Goal: Book appointment/travel/reservation

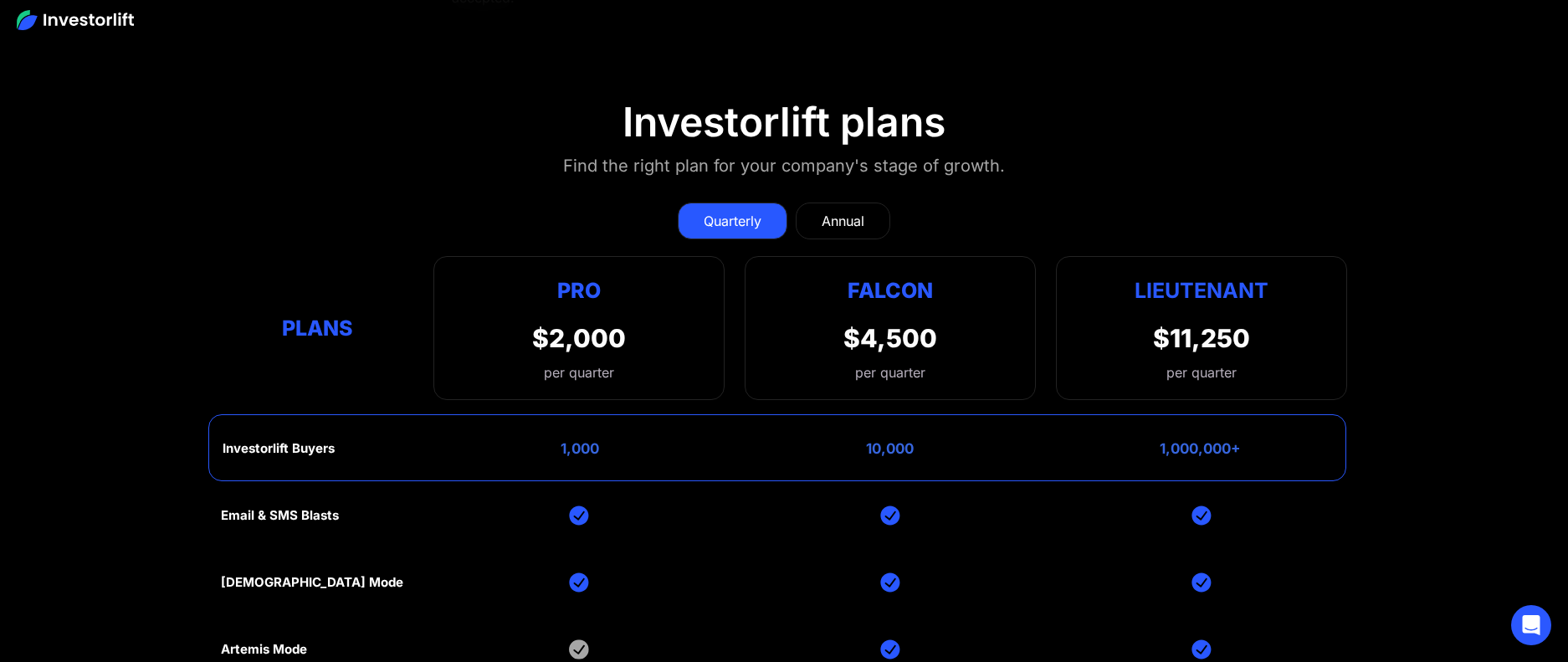
scroll to position [7327, 0]
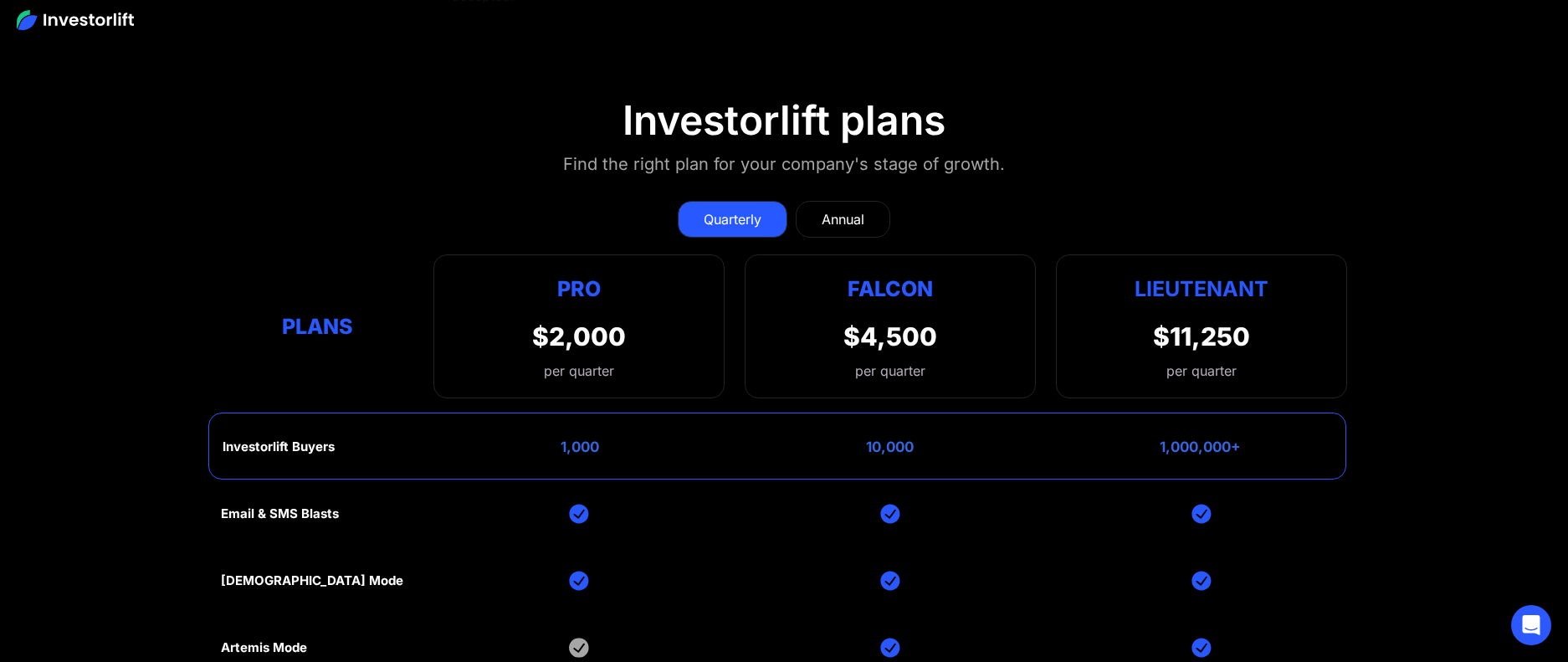
click at [834, 212] on div "Annual" at bounding box center [842, 219] width 42 height 20
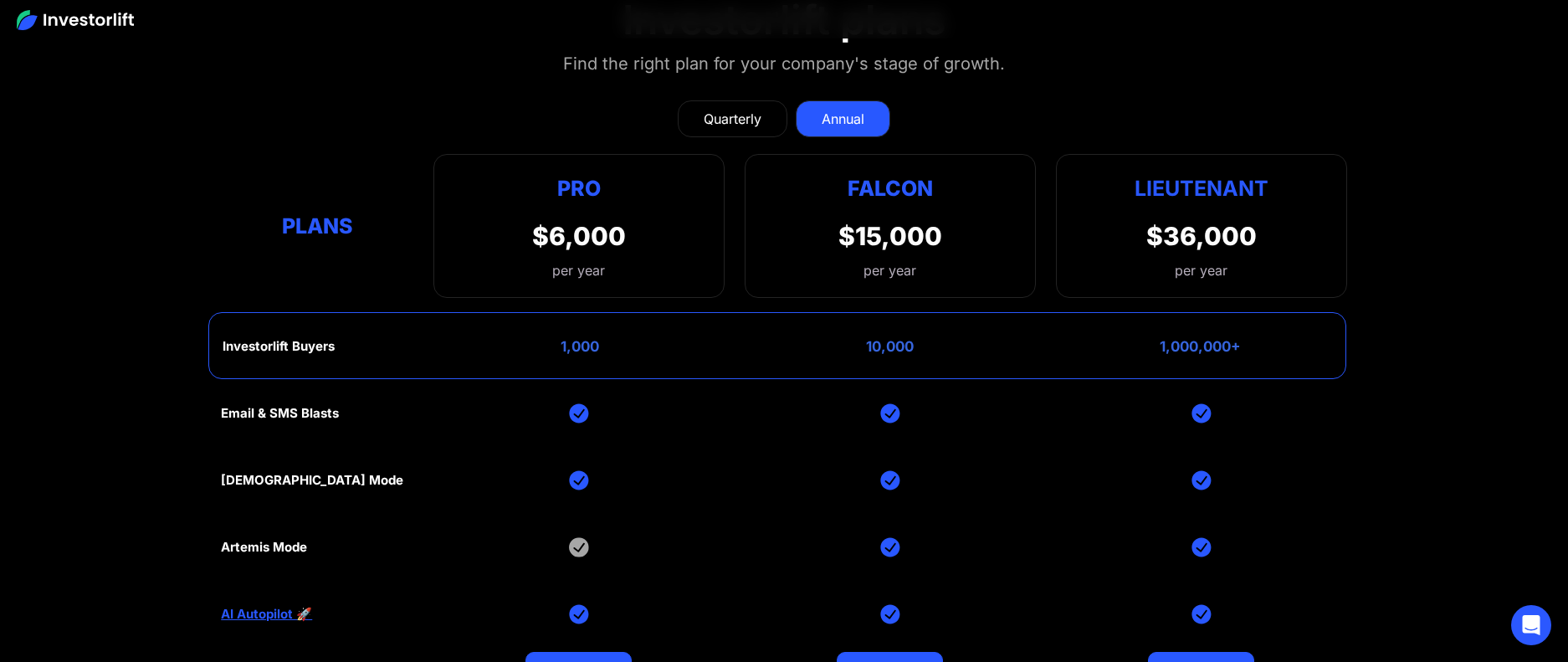
scroll to position [7433, 0]
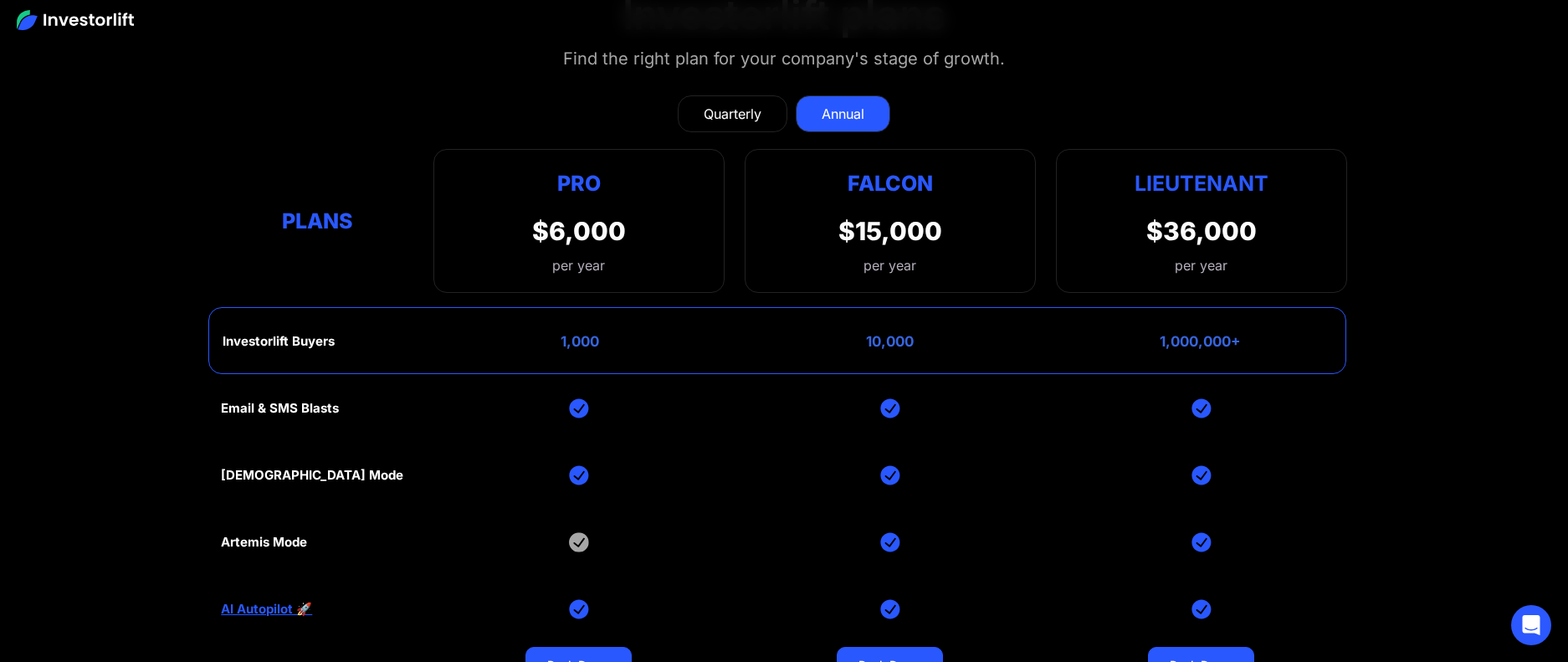
click at [307, 217] on div "Plans" at bounding box center [317, 221] width 192 height 32
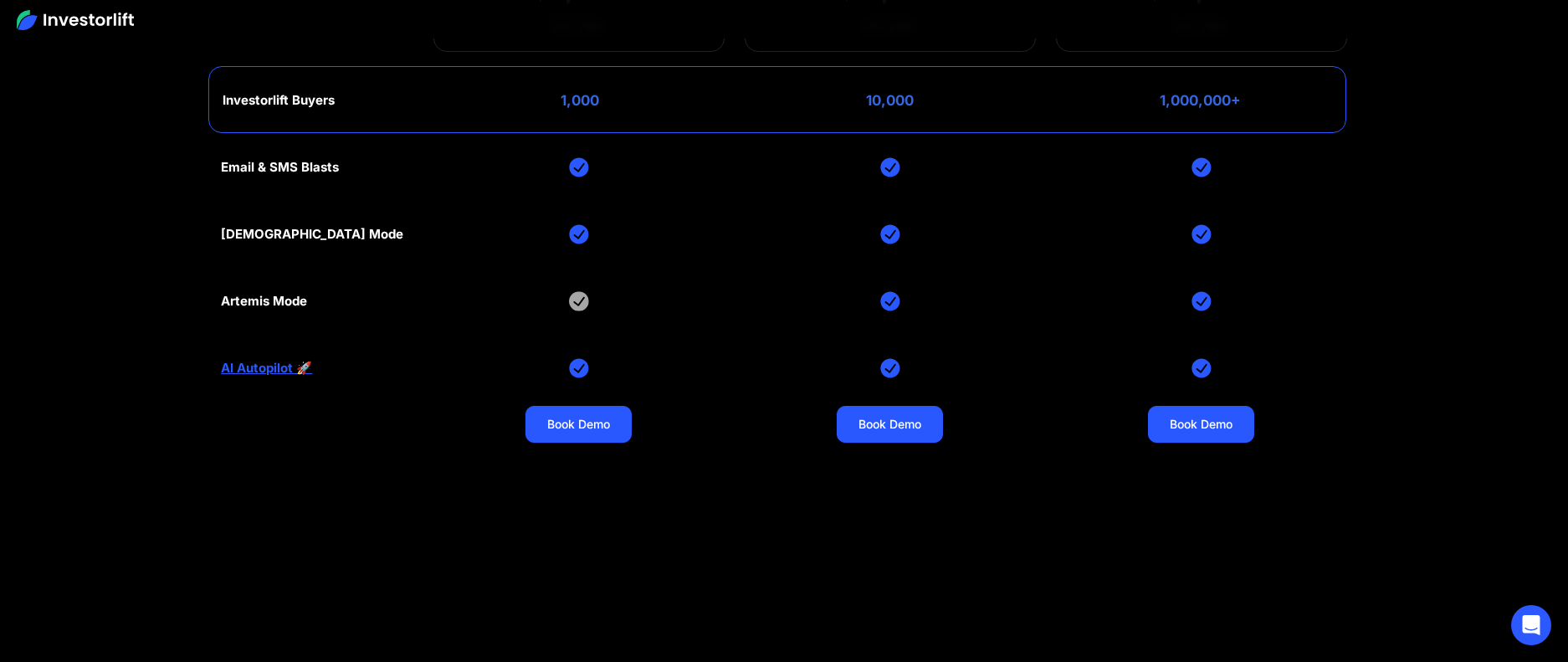
scroll to position [7693, 0]
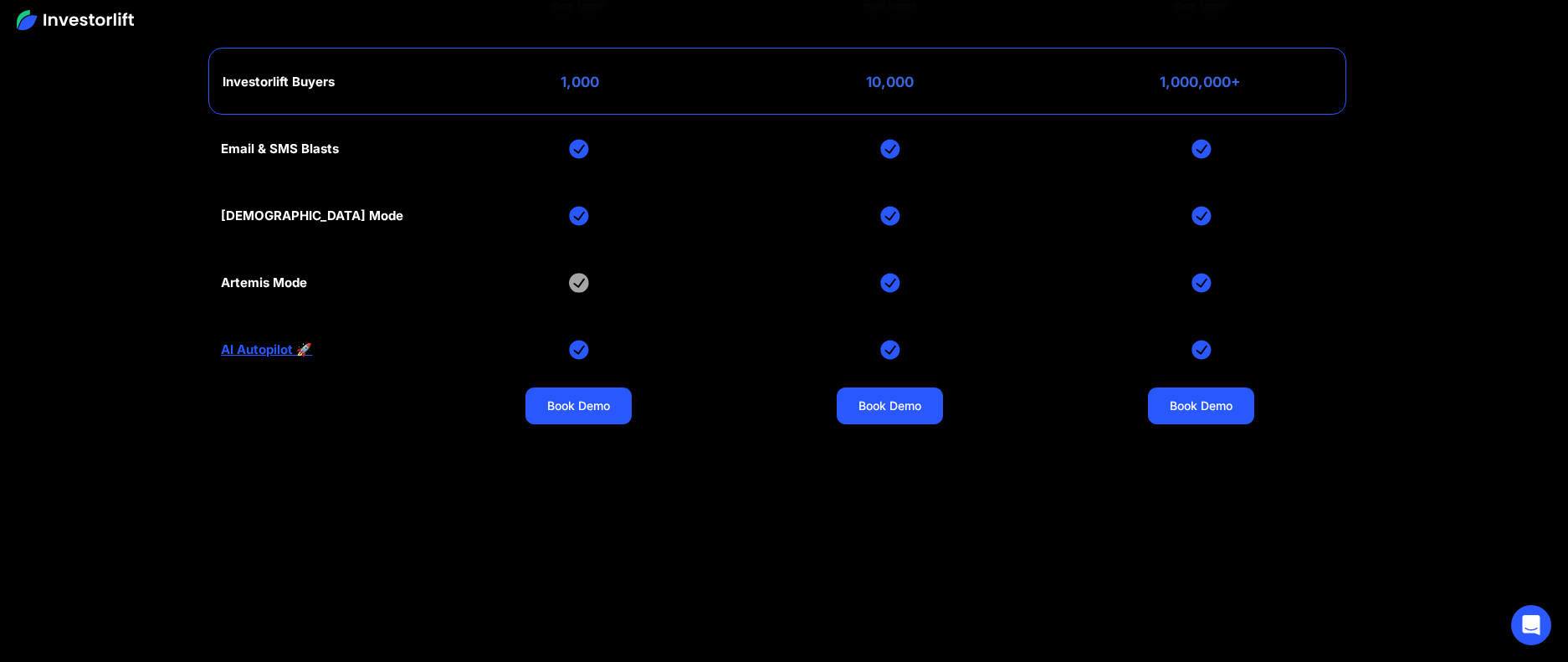
click at [274, 349] on link "AI Autopilot 🚀" at bounding box center [266, 349] width 91 height 15
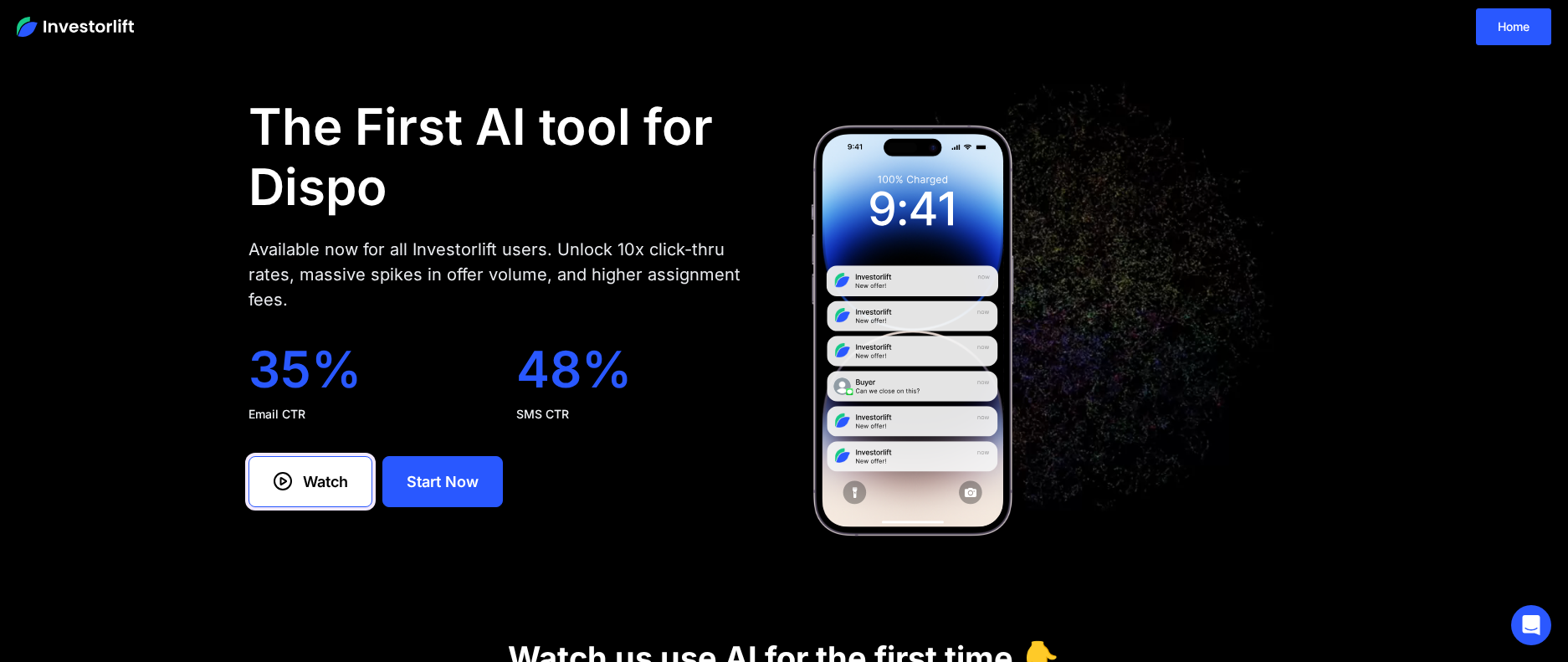
click at [316, 490] on div "Watch" at bounding box center [325, 481] width 45 height 23
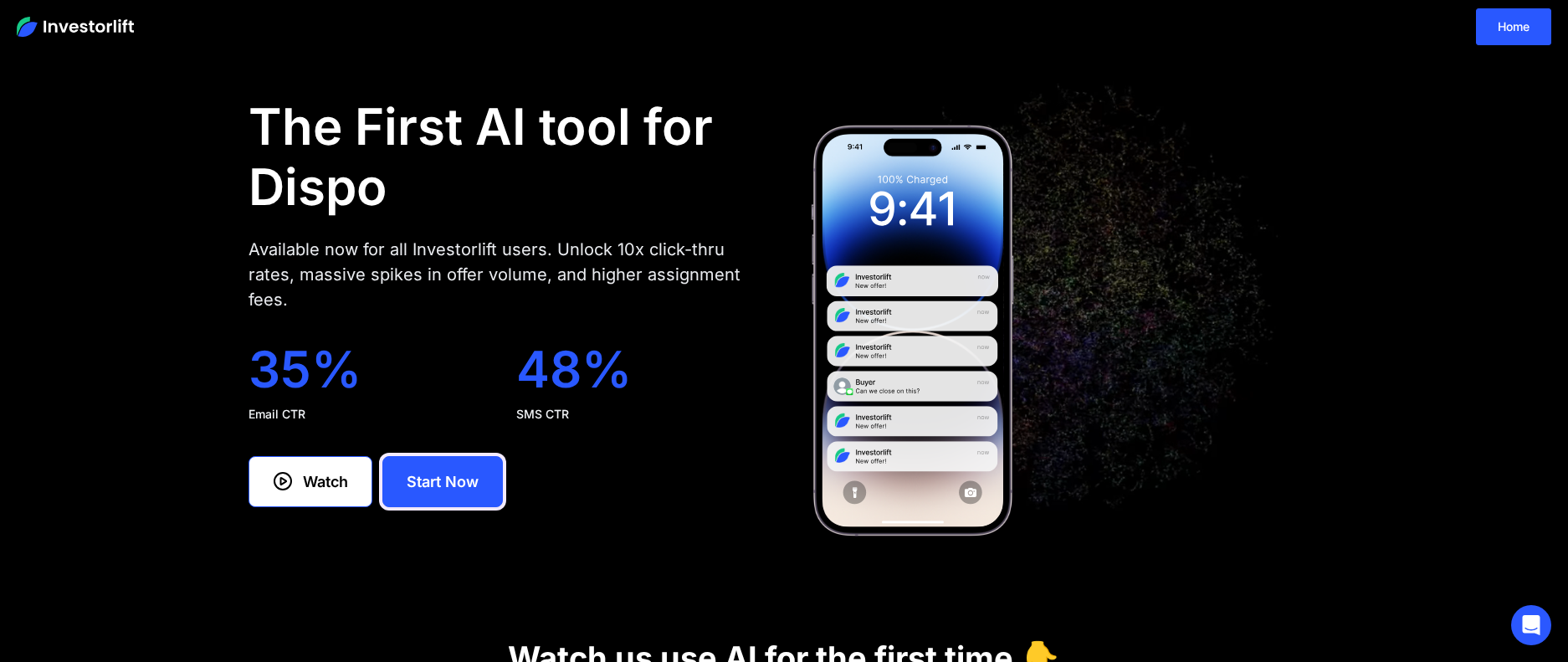
click at [434, 489] on div "Start Now" at bounding box center [442, 481] width 72 height 23
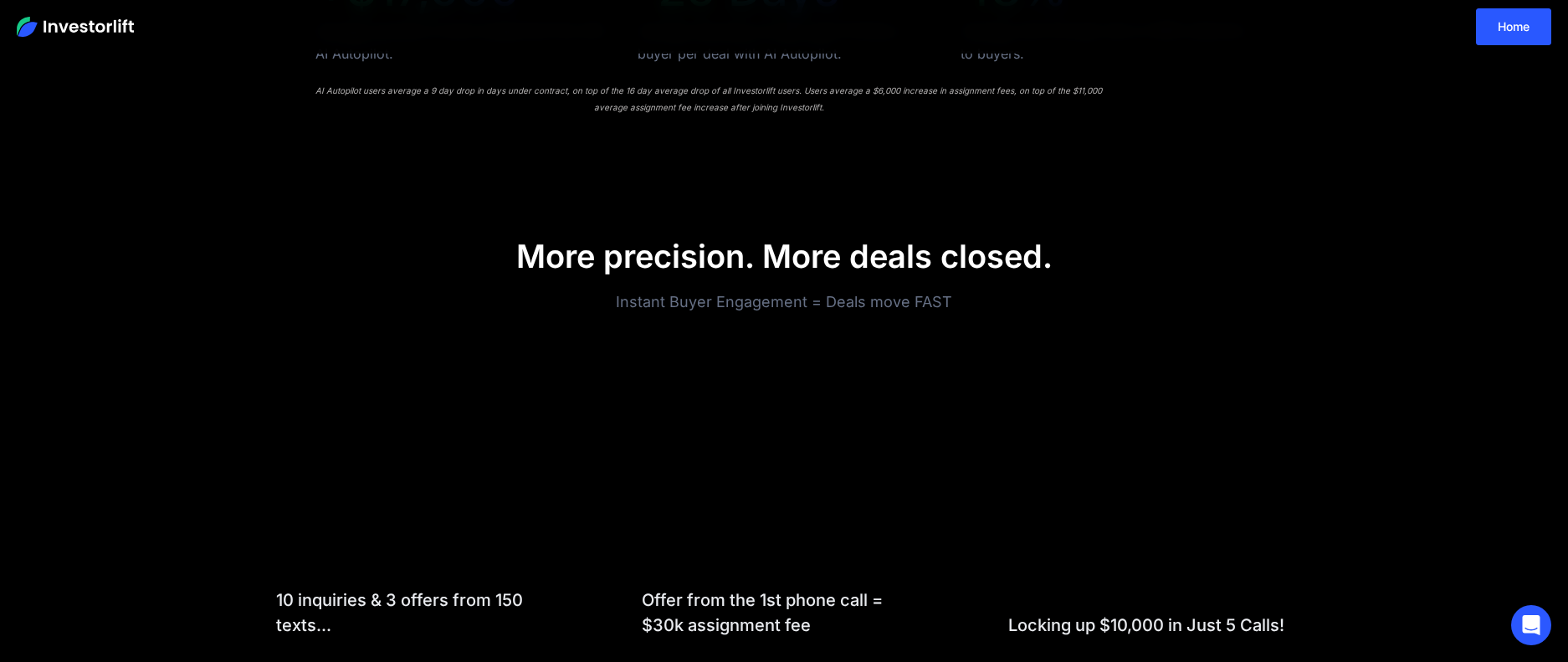
scroll to position [1506, 0]
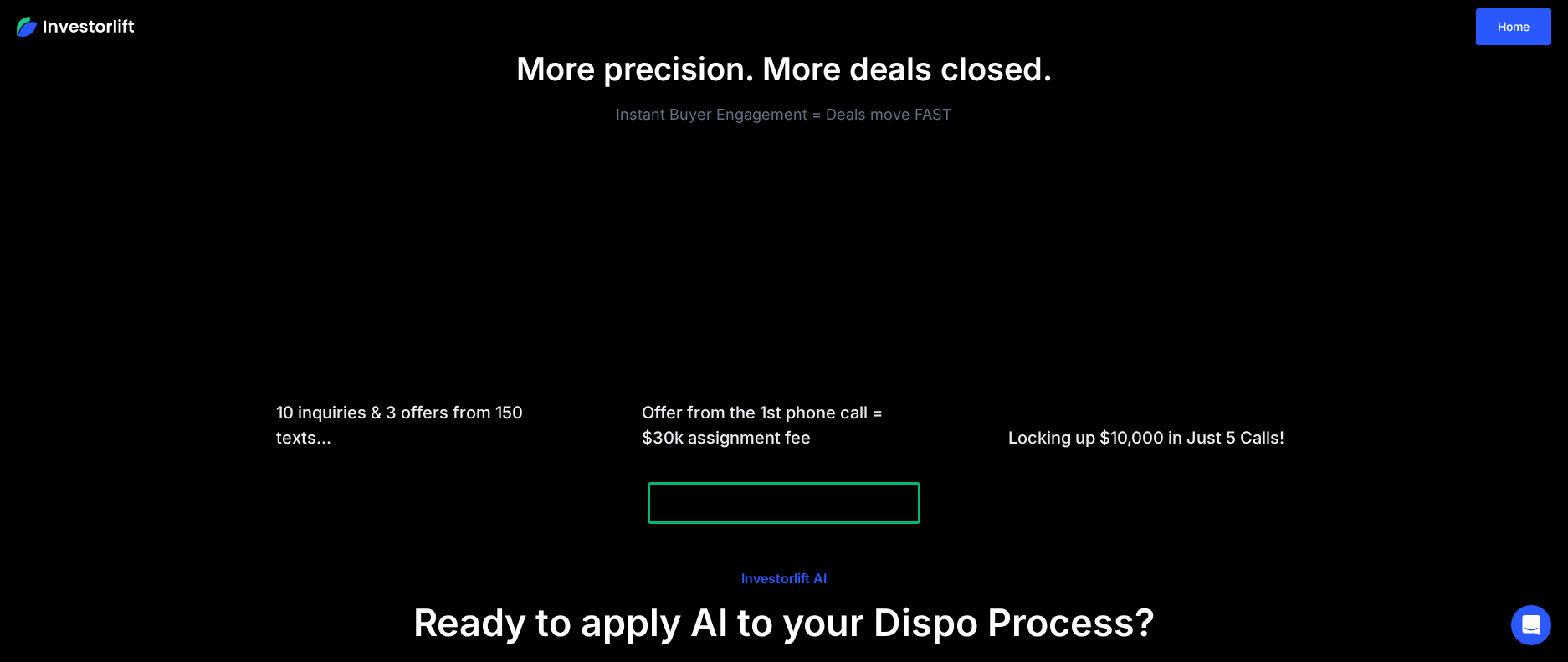
click at [412, 508] on div at bounding box center [784, 503] width 786 height 50
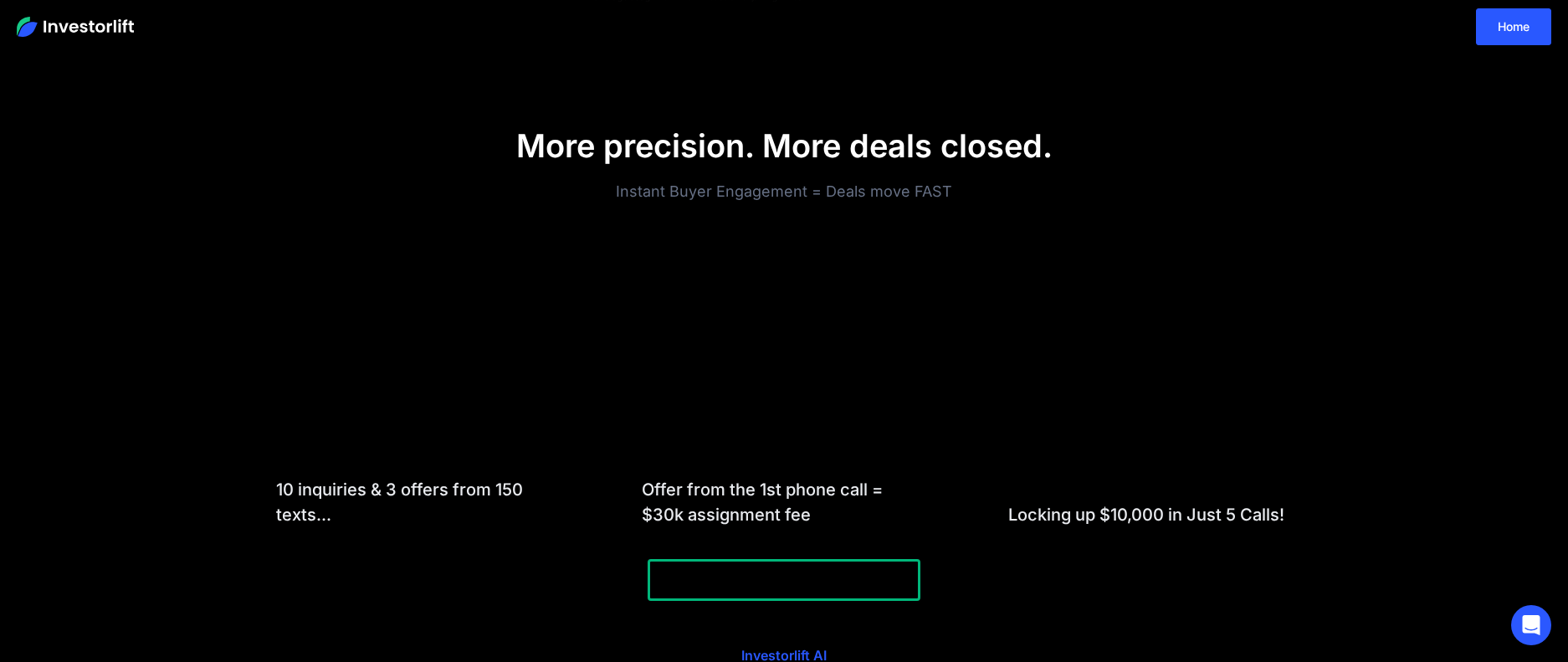
scroll to position [1430, 0]
click at [965, 543] on div "10 inquiries & 3 offers from 150 texts... Offer from the 1st phone call = $30k …" at bounding box center [784, 383] width 1071 height 338
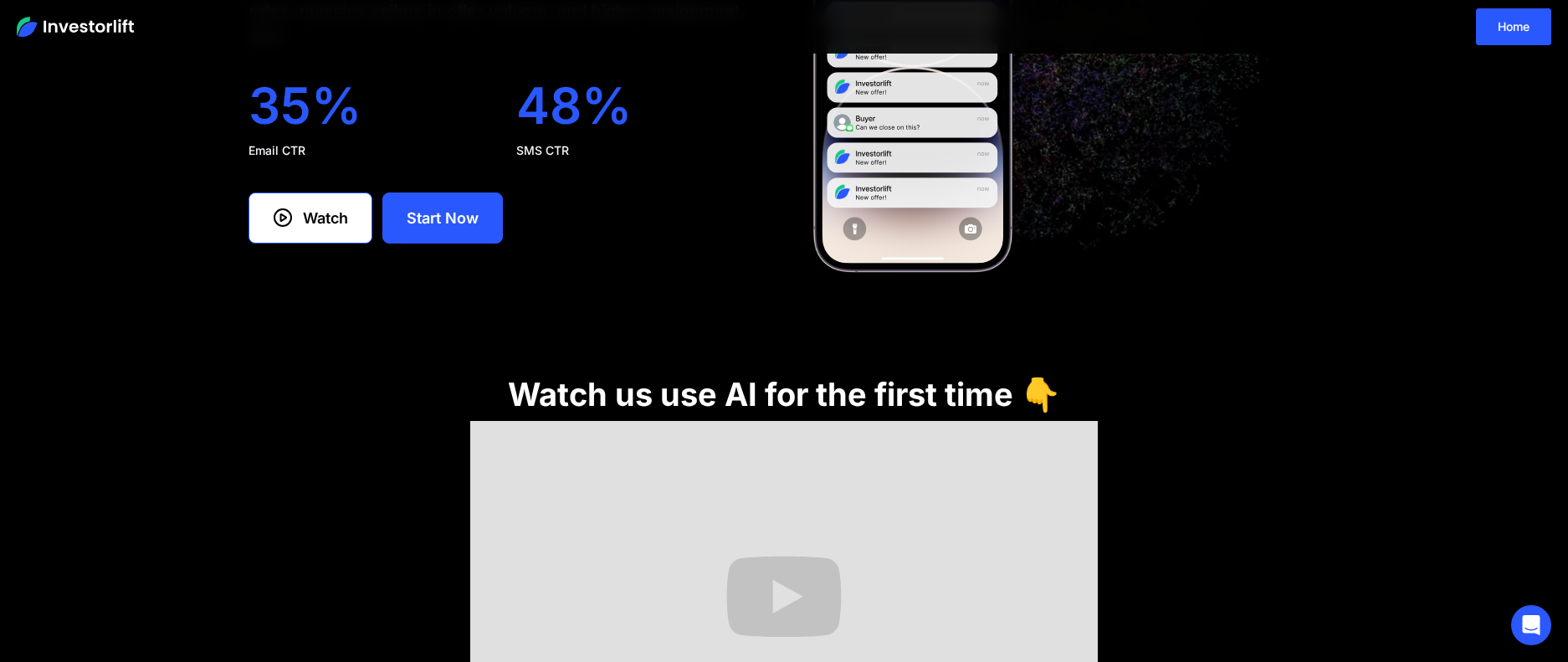
scroll to position [0, 0]
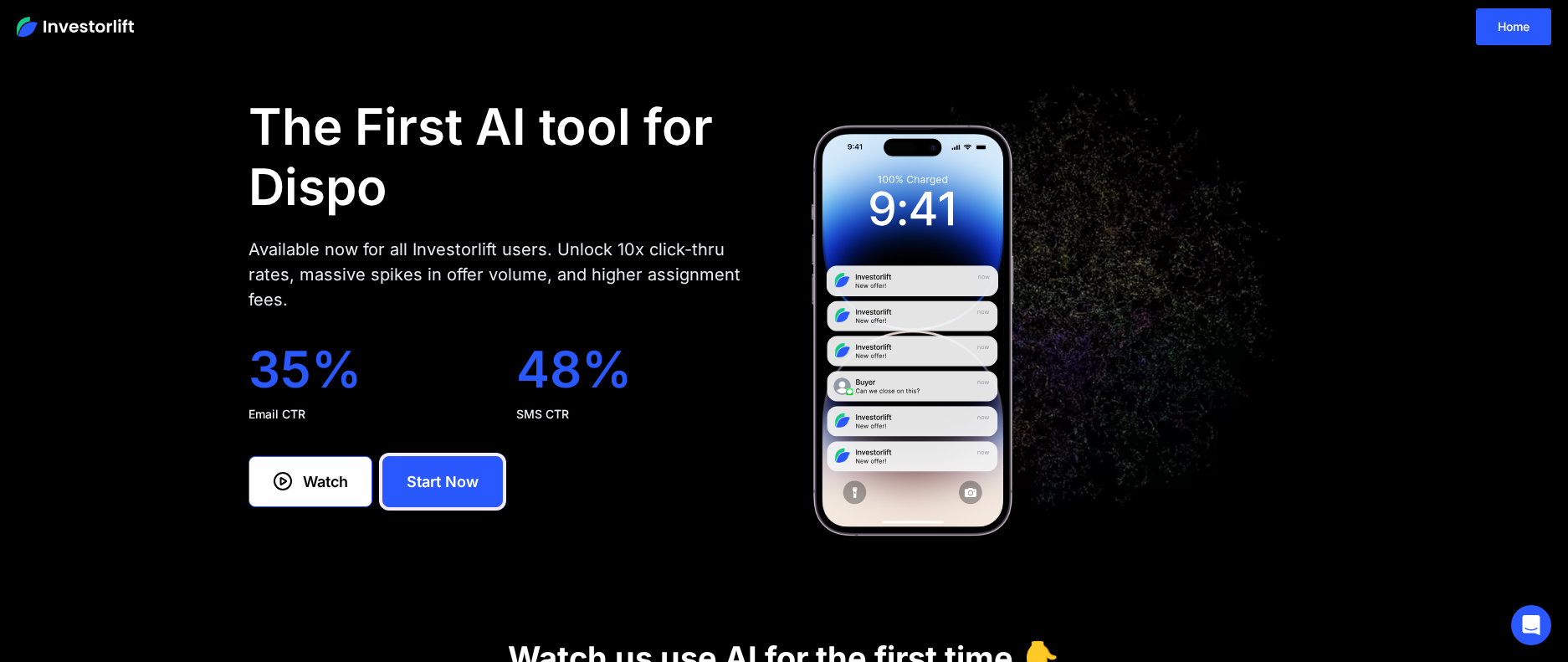
click at [454, 488] on div "Start Now" at bounding box center [442, 481] width 72 height 23
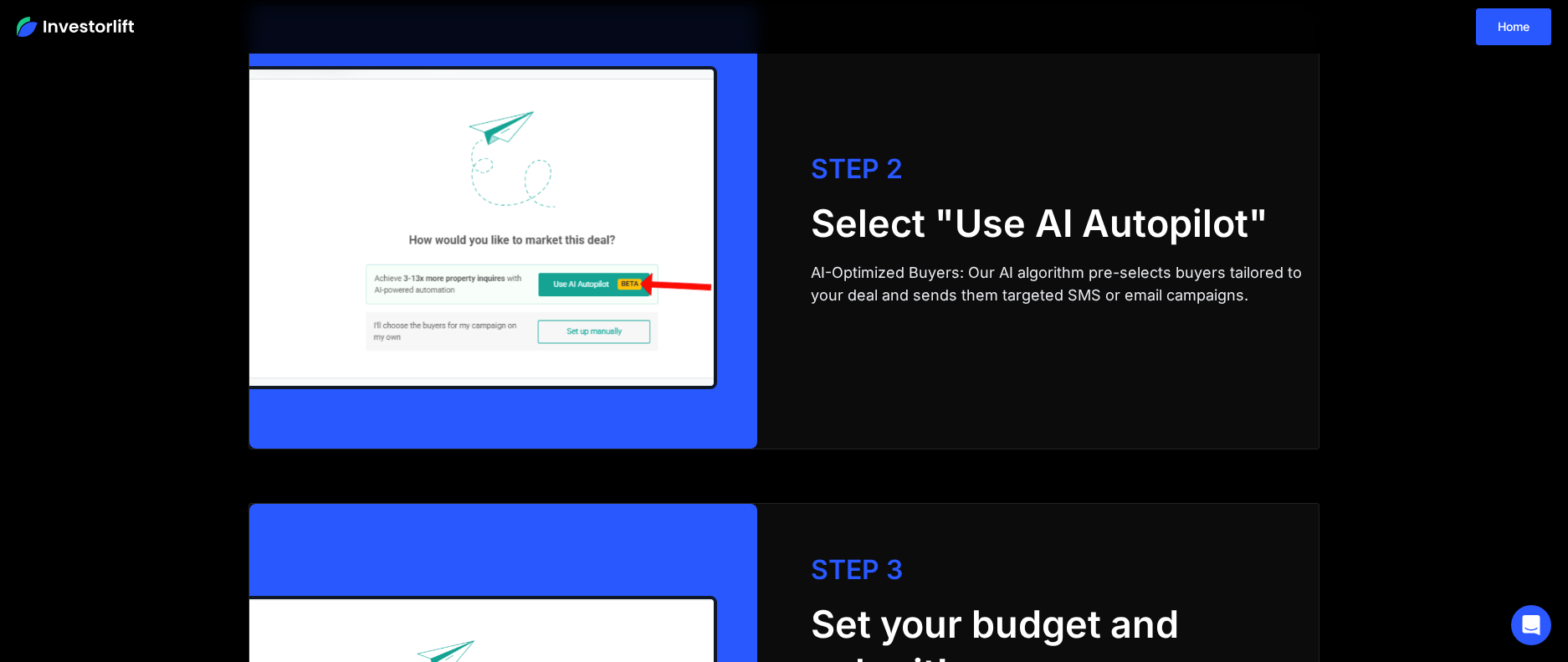
scroll to position [3480, 0]
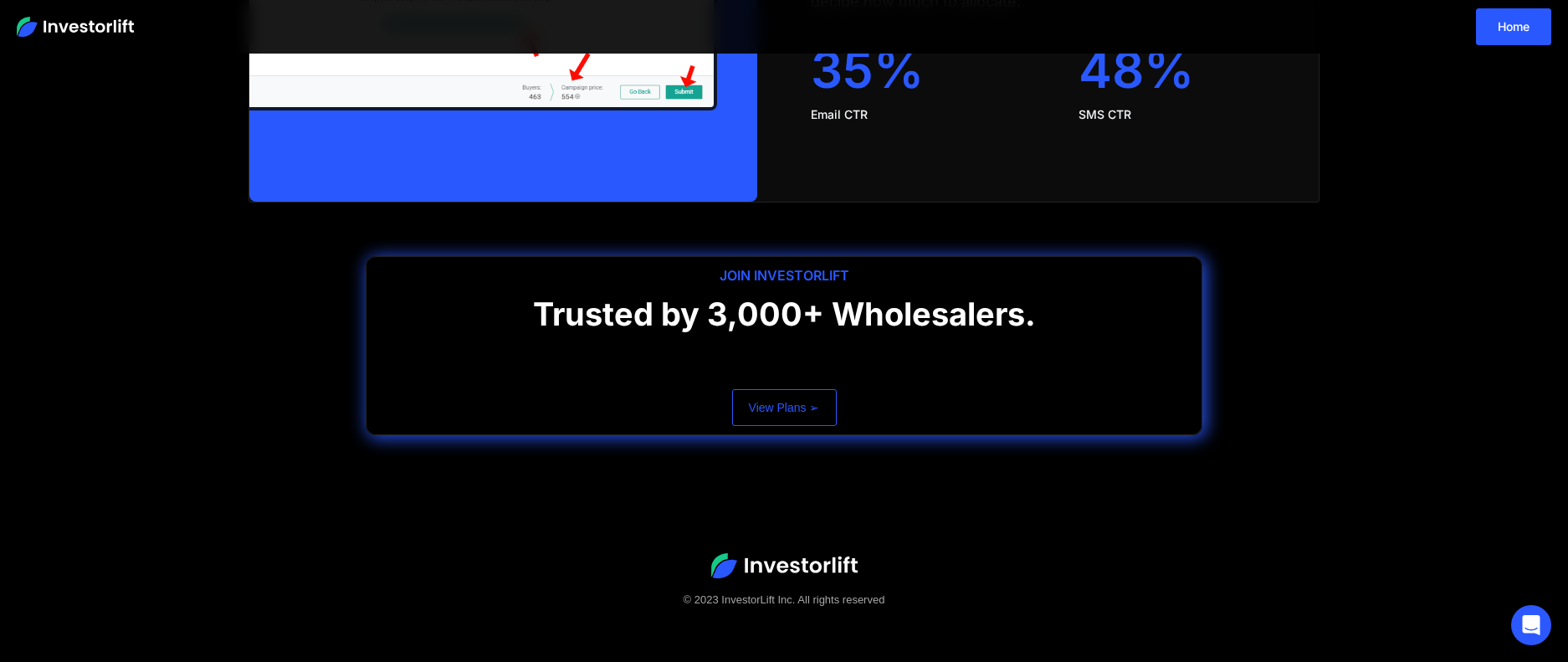
click at [788, 402] on link "View Plans ➢" at bounding box center [784, 407] width 105 height 36
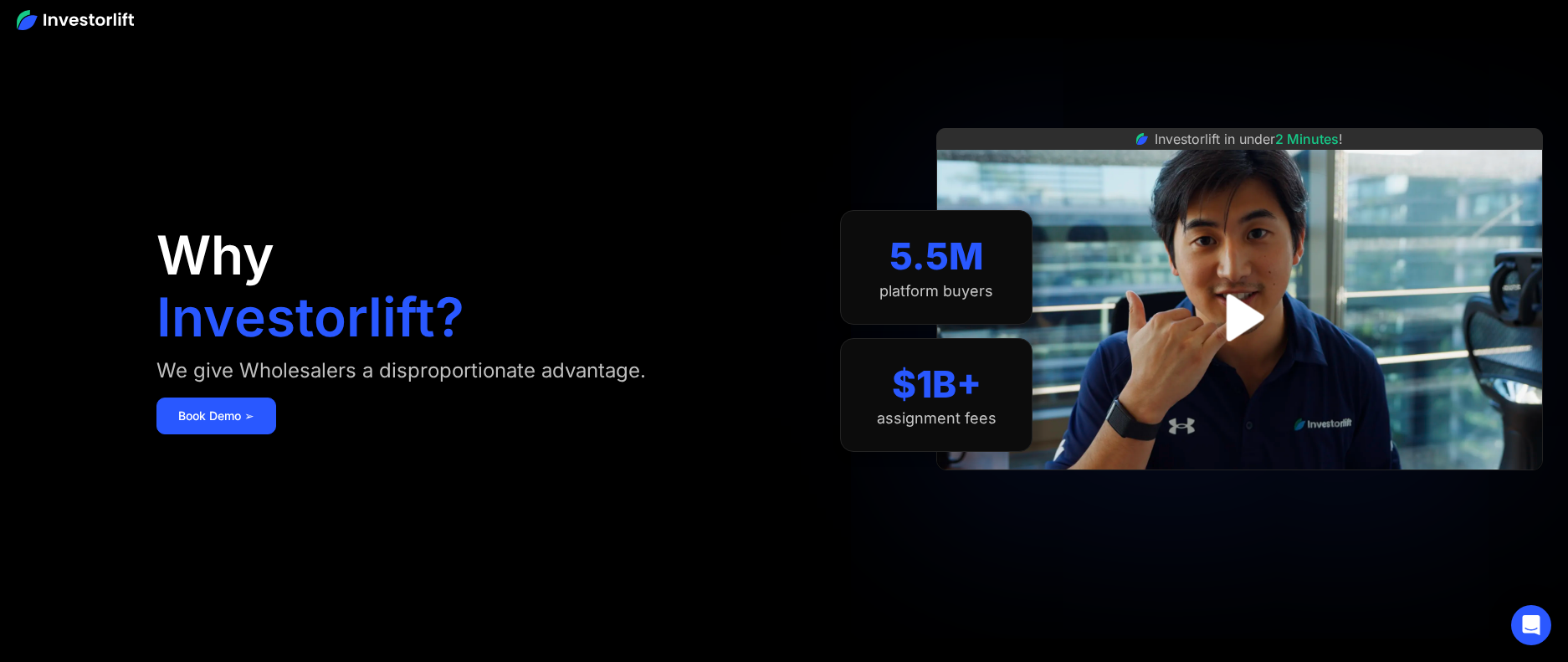
click at [1244, 311] on img "open lightbox" at bounding box center [1239, 317] width 85 height 85
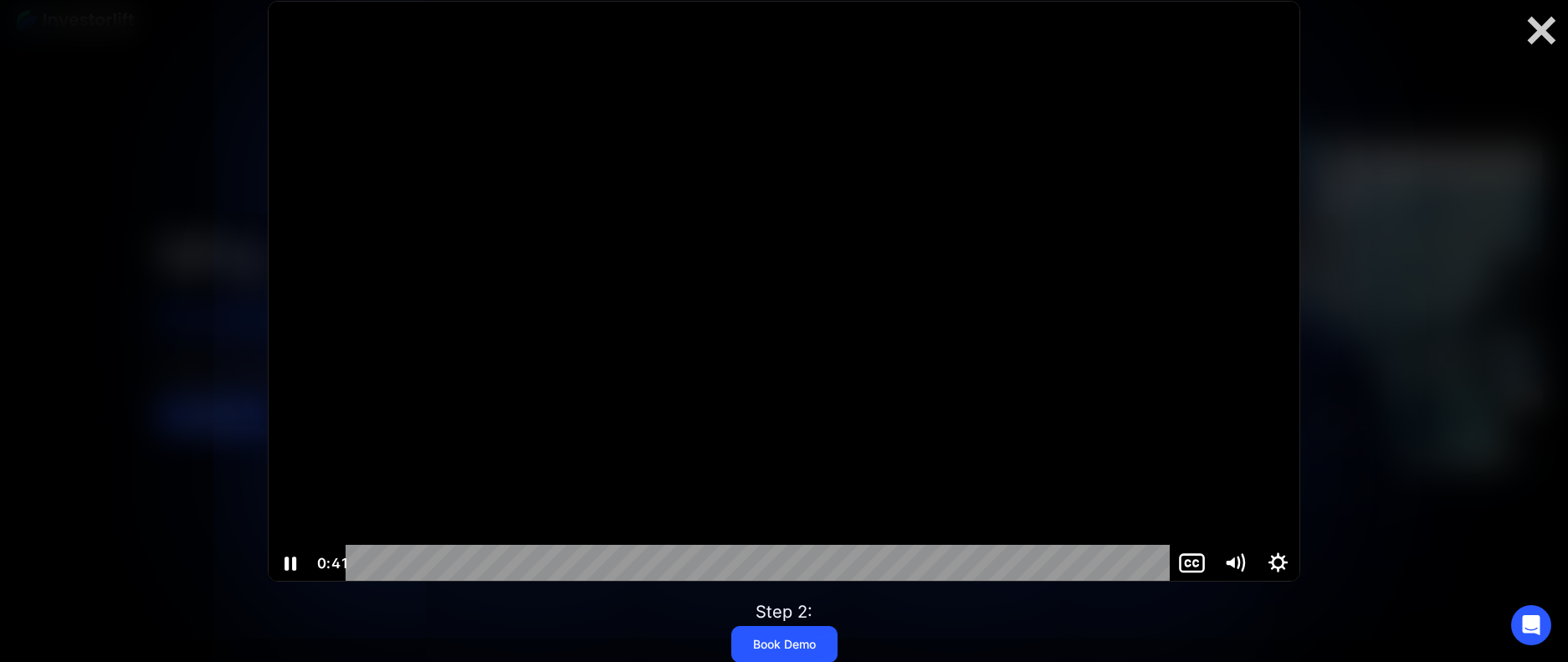
click at [573, 283] on div at bounding box center [784, 292] width 1031 height 579
click at [730, 216] on div at bounding box center [784, 292] width 1031 height 579
click at [728, 310] on div at bounding box center [784, 292] width 1031 height 579
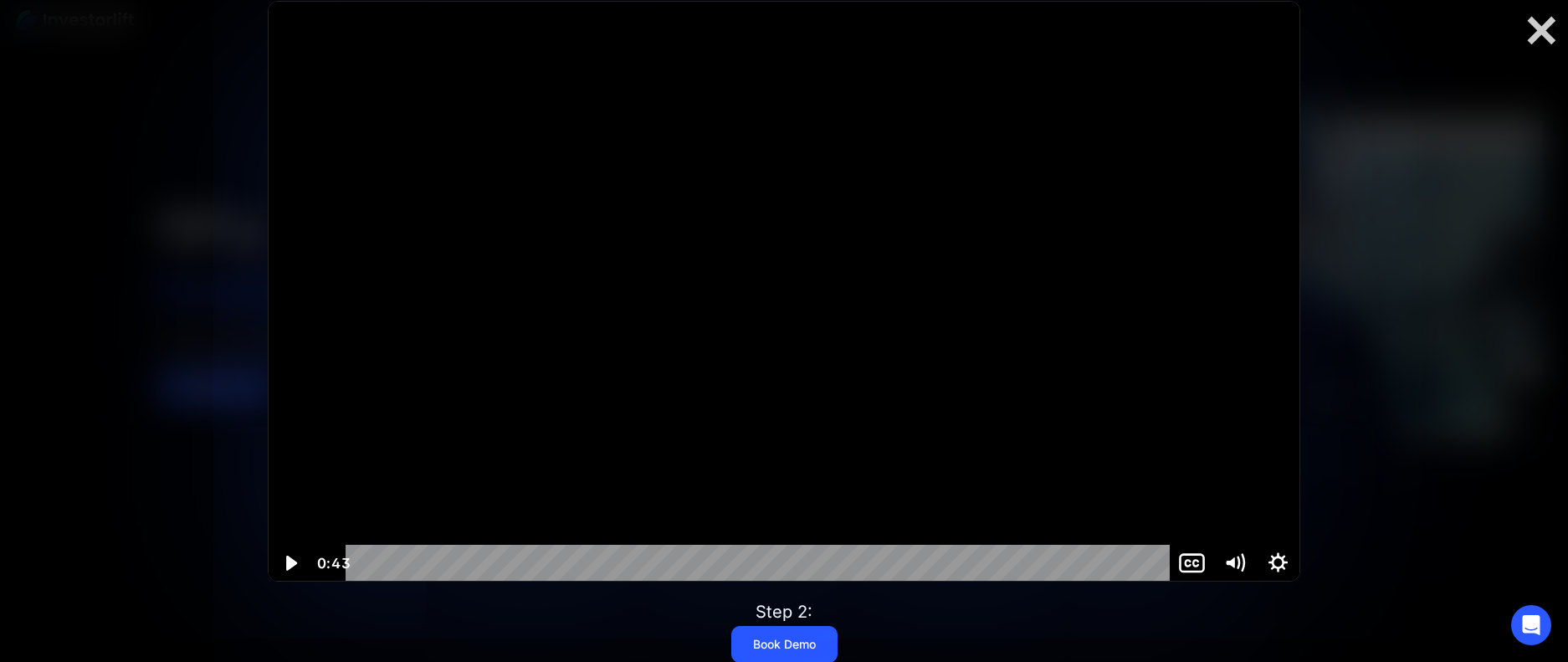
click at [728, 310] on div at bounding box center [784, 292] width 1031 height 579
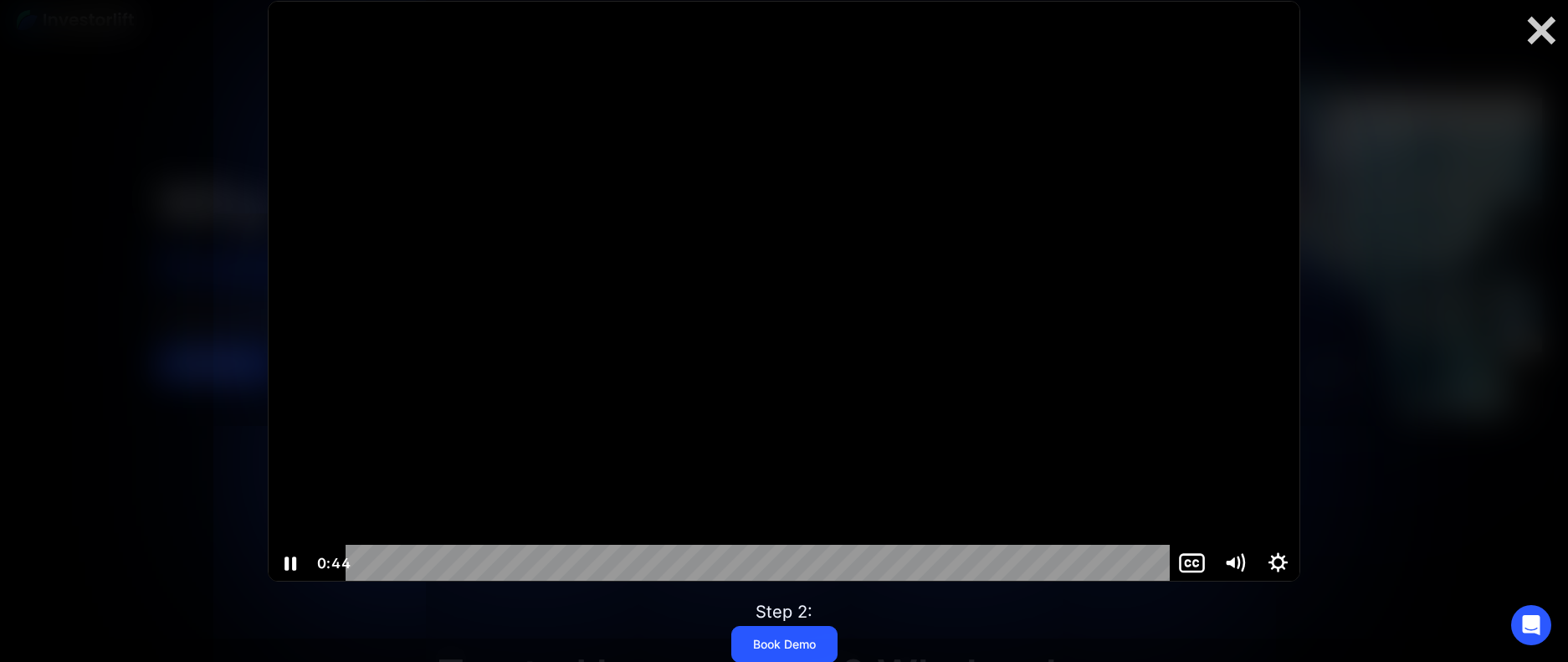
scroll to position [57, 0]
click at [716, 313] on div at bounding box center [784, 292] width 1031 height 579
drag, startPoint x: 673, startPoint y: 292, endPoint x: 657, endPoint y: 290, distance: 16.1
click at [673, 292] on div at bounding box center [784, 292] width 1031 height 579
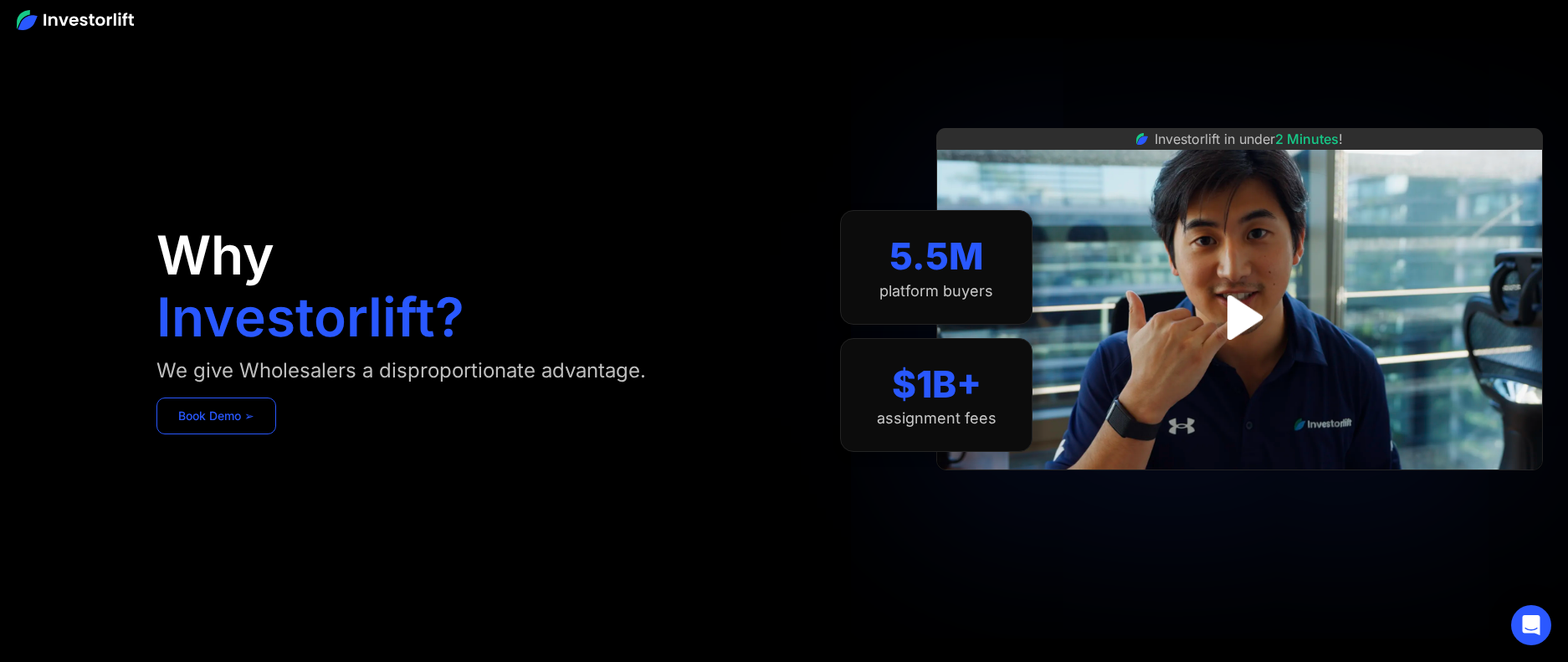
click at [213, 417] on link "Book Demo ➢" at bounding box center [216, 415] width 120 height 36
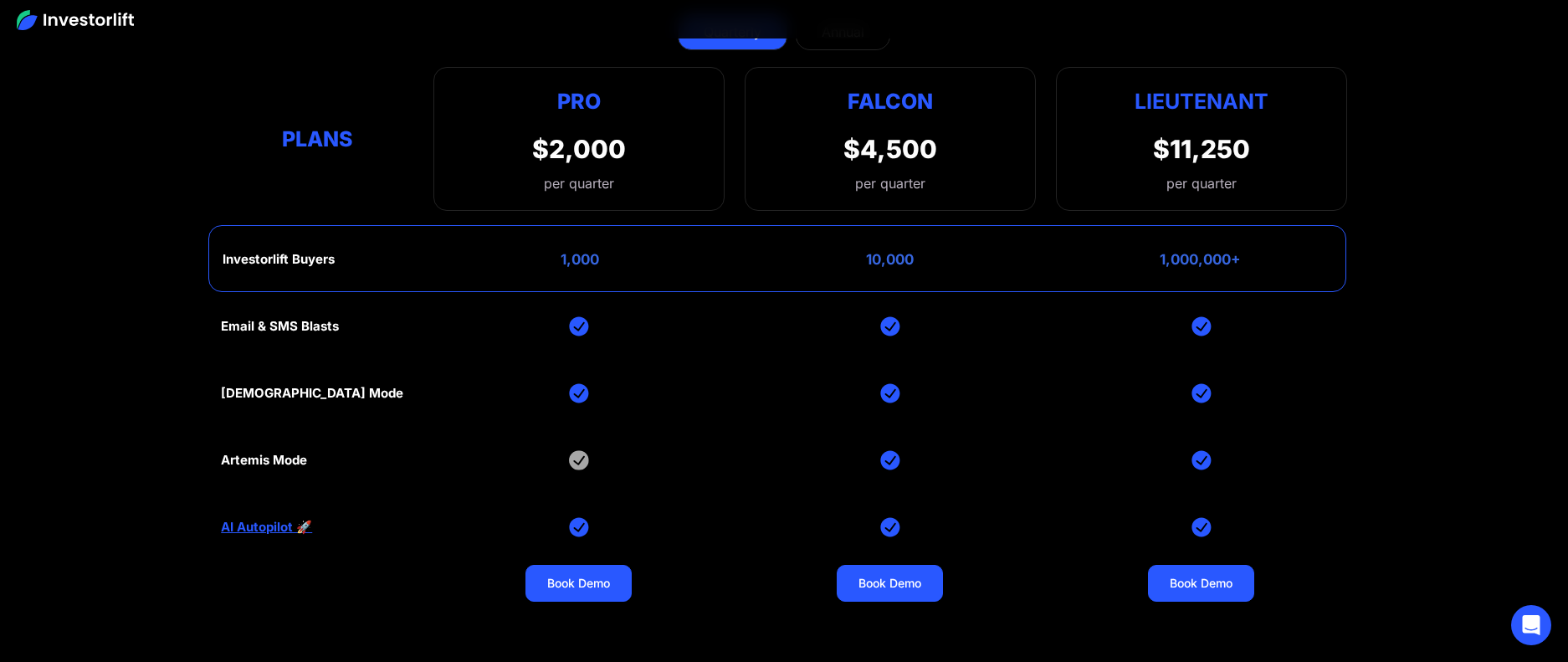
scroll to position [7516, 0]
click at [943, 195] on div "Falcon $4,500 per quarter" at bounding box center [890, 138] width 292 height 144
click at [878, 575] on link "Book Demo" at bounding box center [890, 581] width 106 height 36
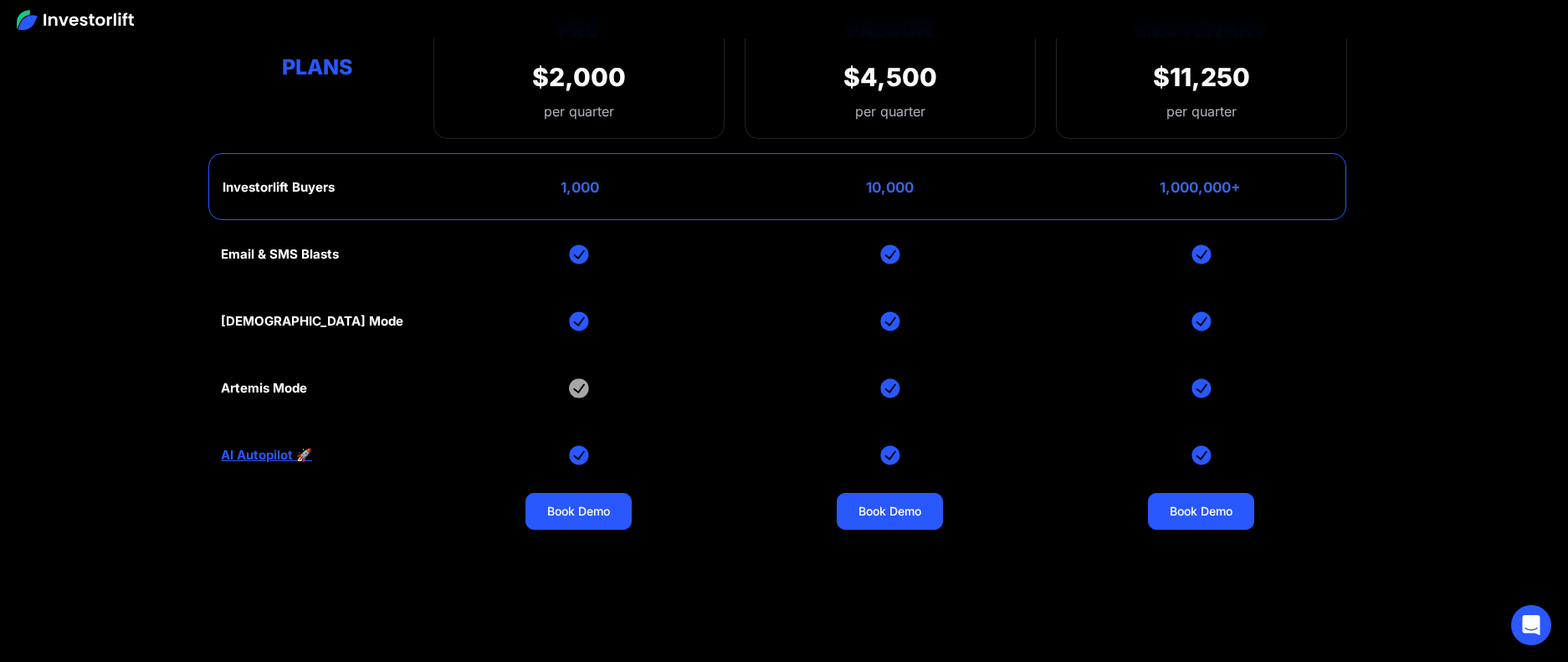
scroll to position [7516, 0]
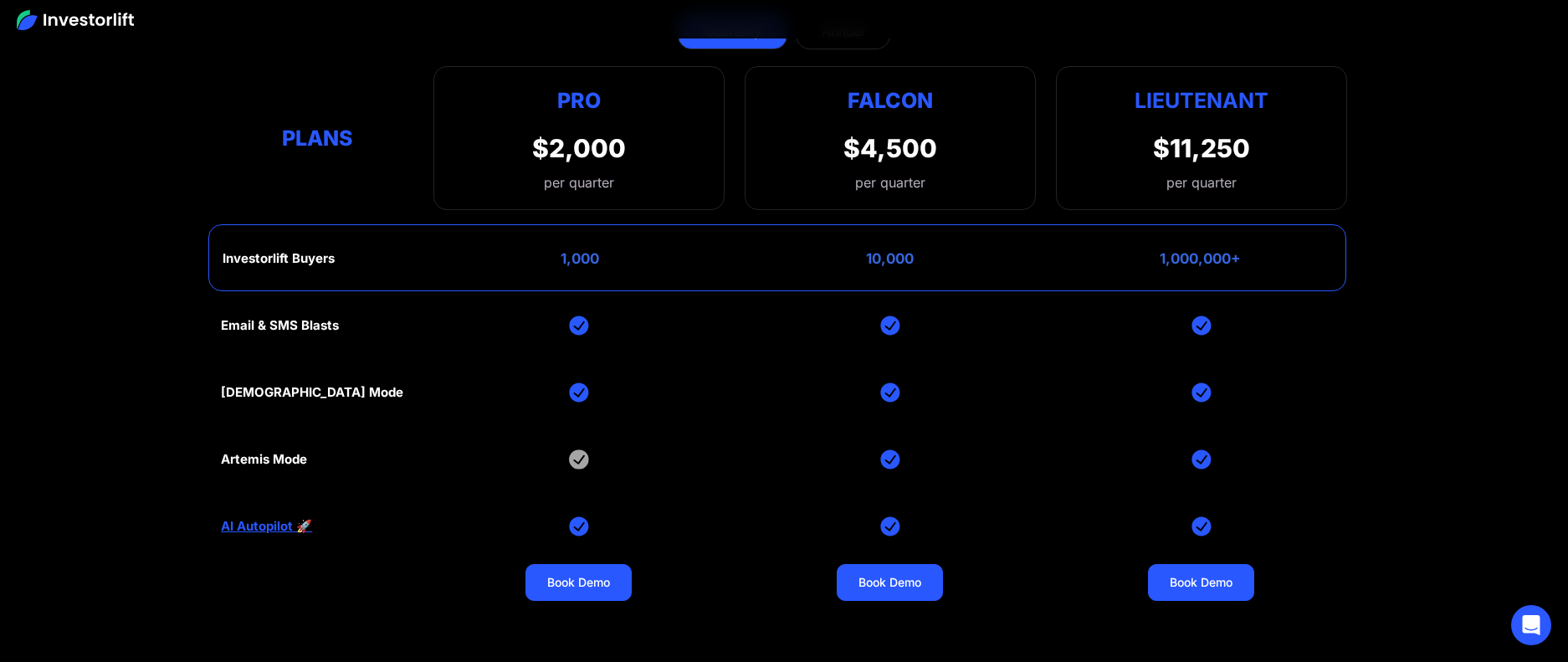
click at [896, 256] on div "10,000" at bounding box center [890, 258] width 48 height 17
